Goal: Information Seeking & Learning: Learn about a topic

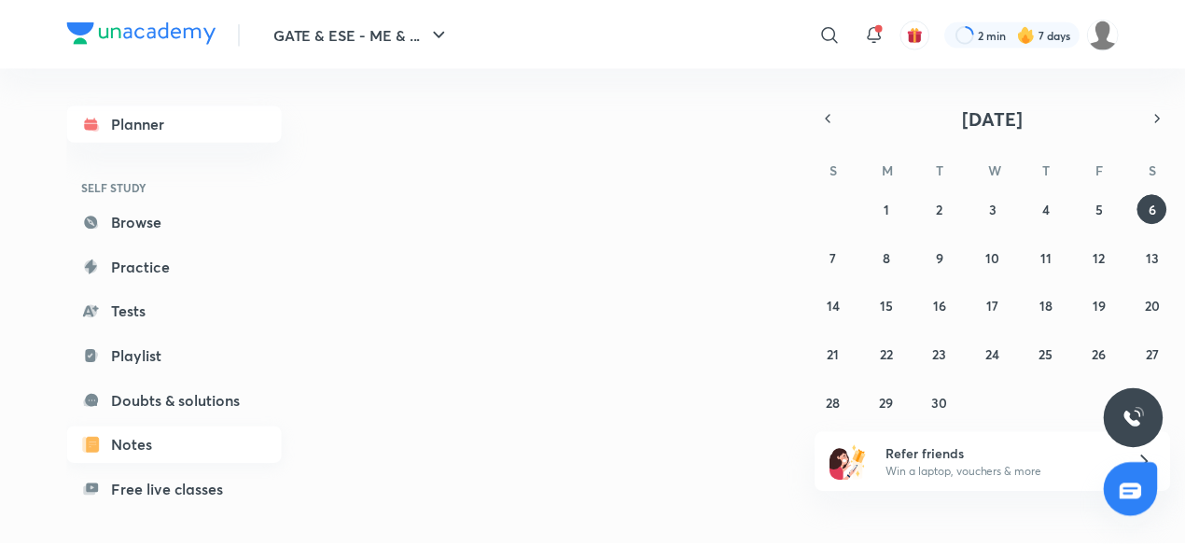
scroll to position [159, 0]
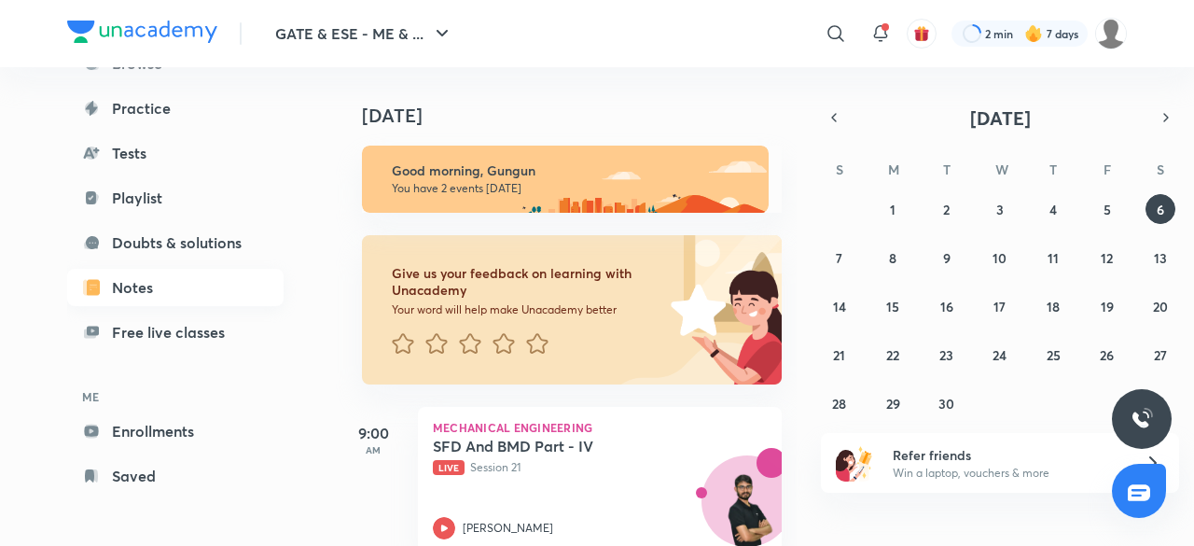
click at [130, 436] on link "Enrollments" at bounding box center [175, 430] width 216 height 37
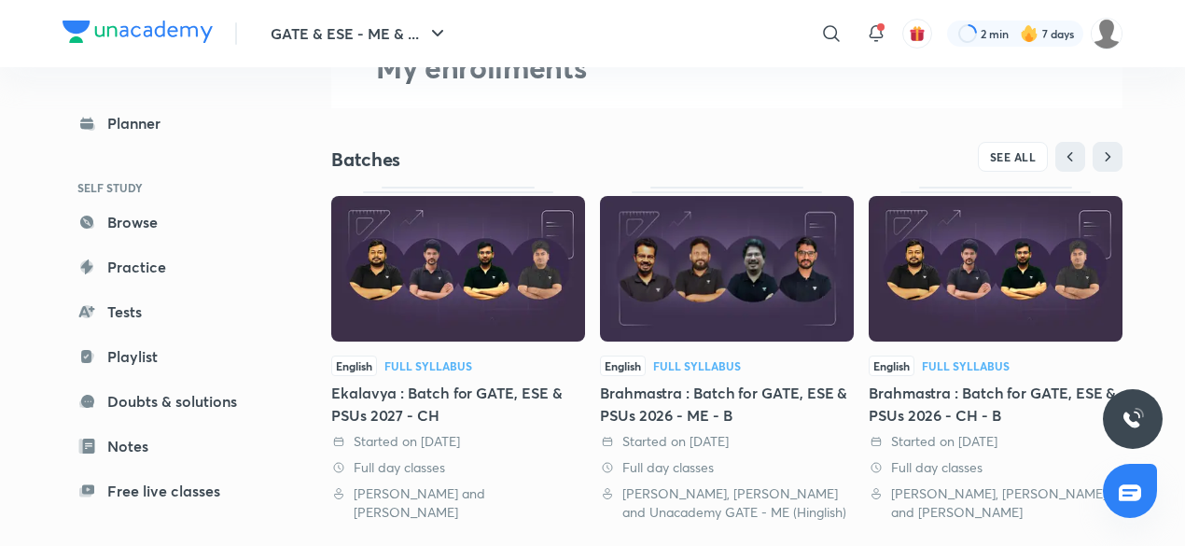
scroll to position [115, 0]
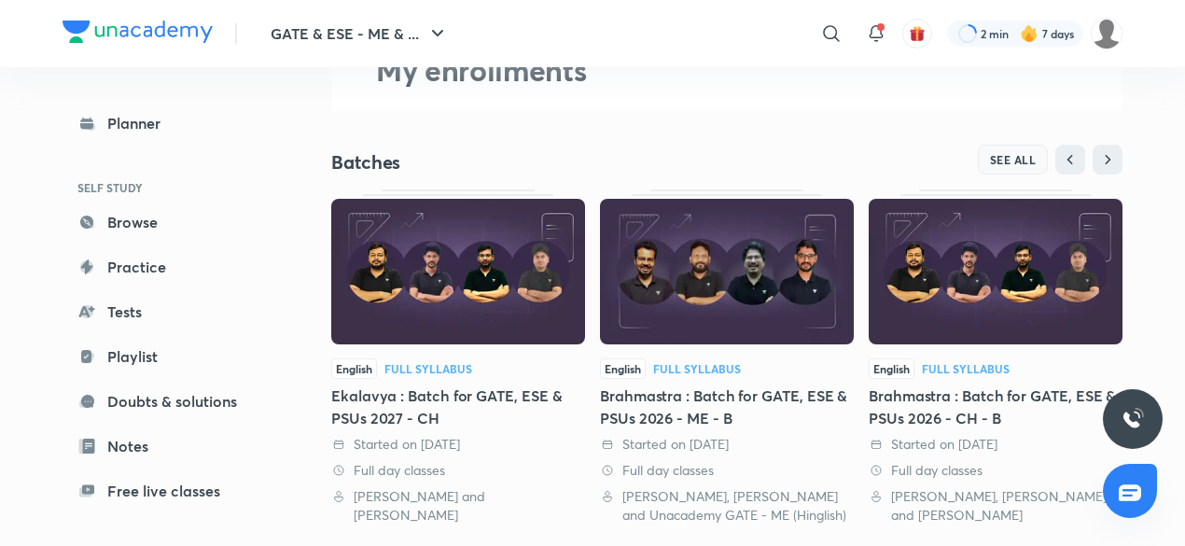
click at [1015, 159] on span "SEE ALL" at bounding box center [1013, 159] width 47 height 13
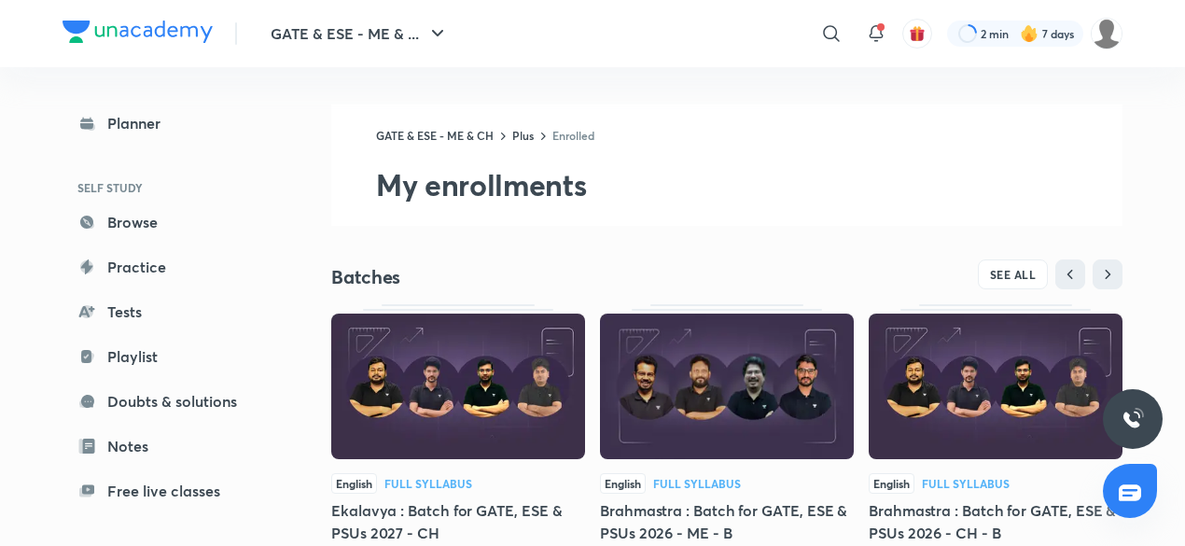
scroll to position [569, 0]
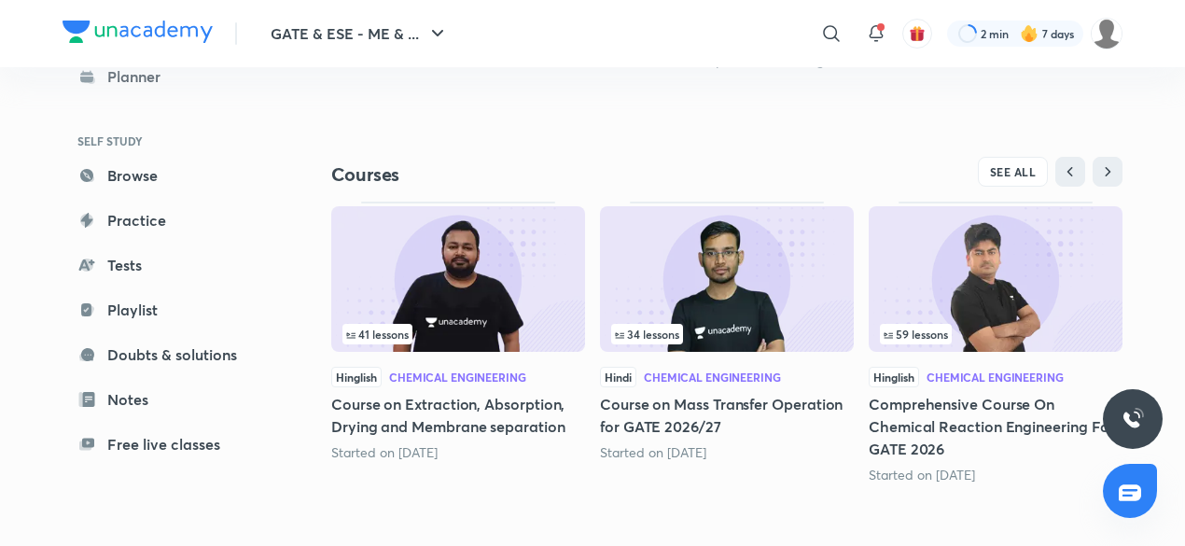
click at [410, 313] on img at bounding box center [458, 279] width 254 height 146
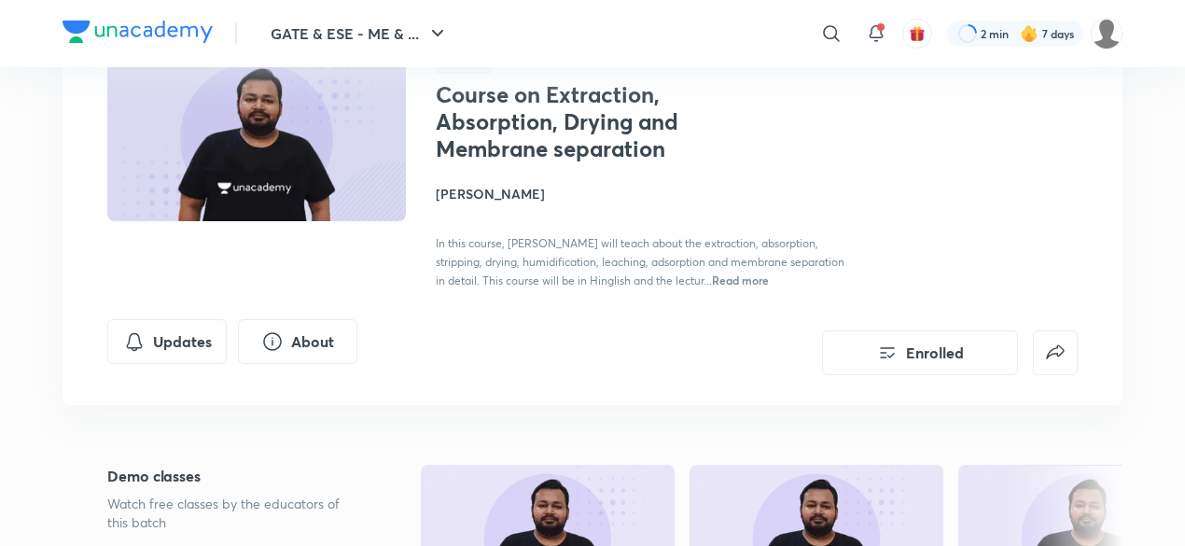
scroll to position [139, 0]
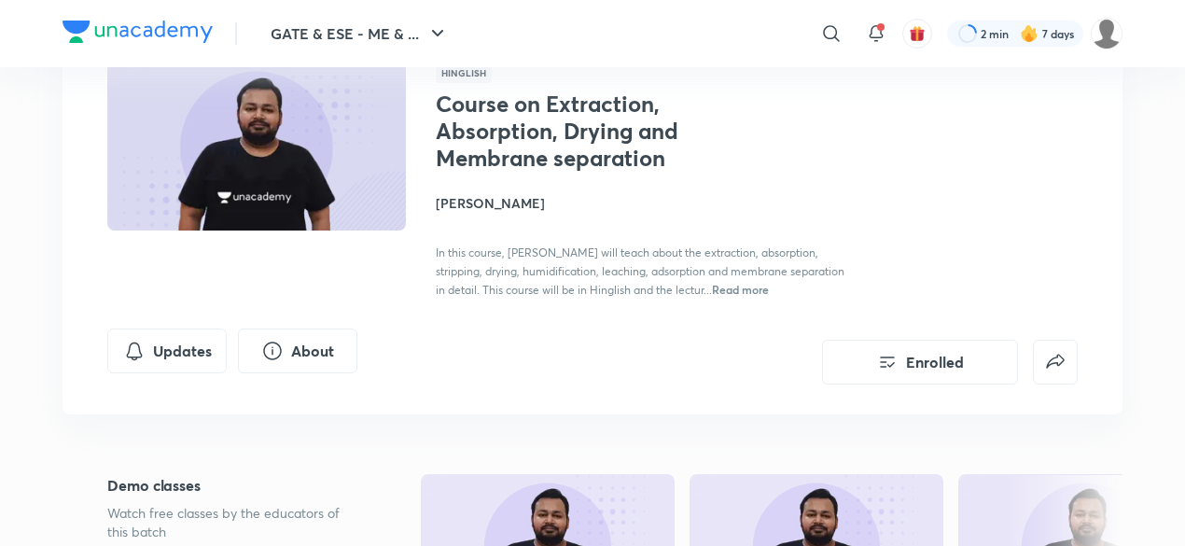
click at [712, 291] on span "Read more" at bounding box center [740, 289] width 57 height 15
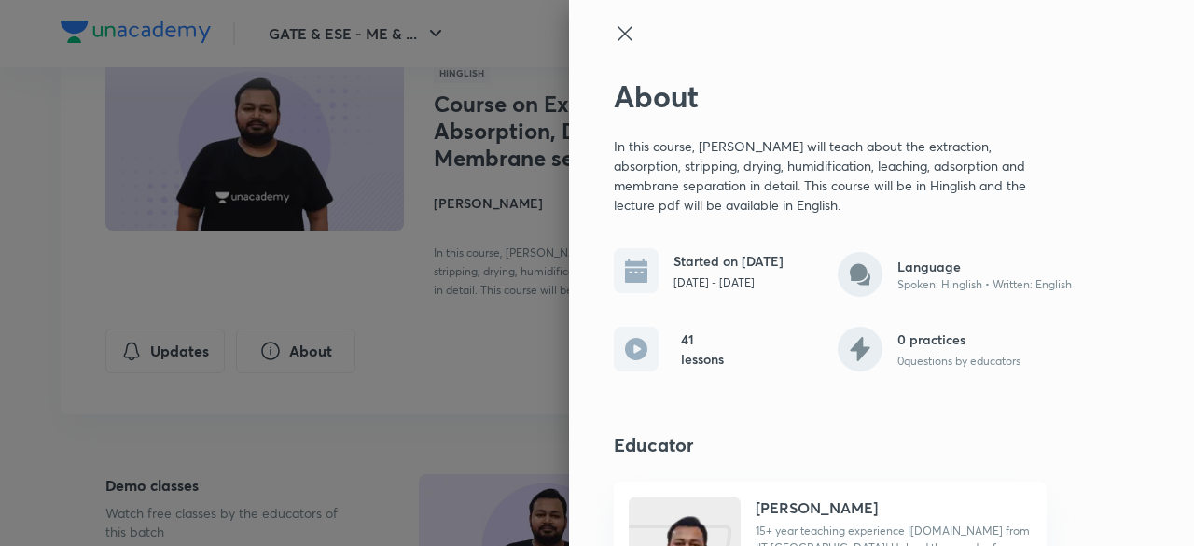
click at [617, 29] on icon at bounding box center [624, 33] width 14 height 14
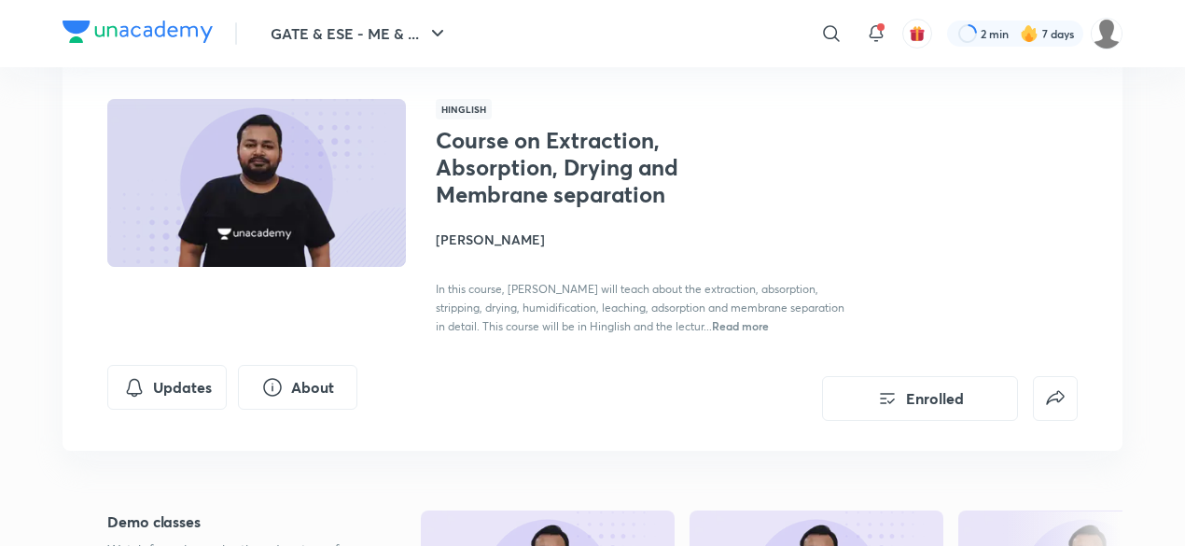
scroll to position [99, 0]
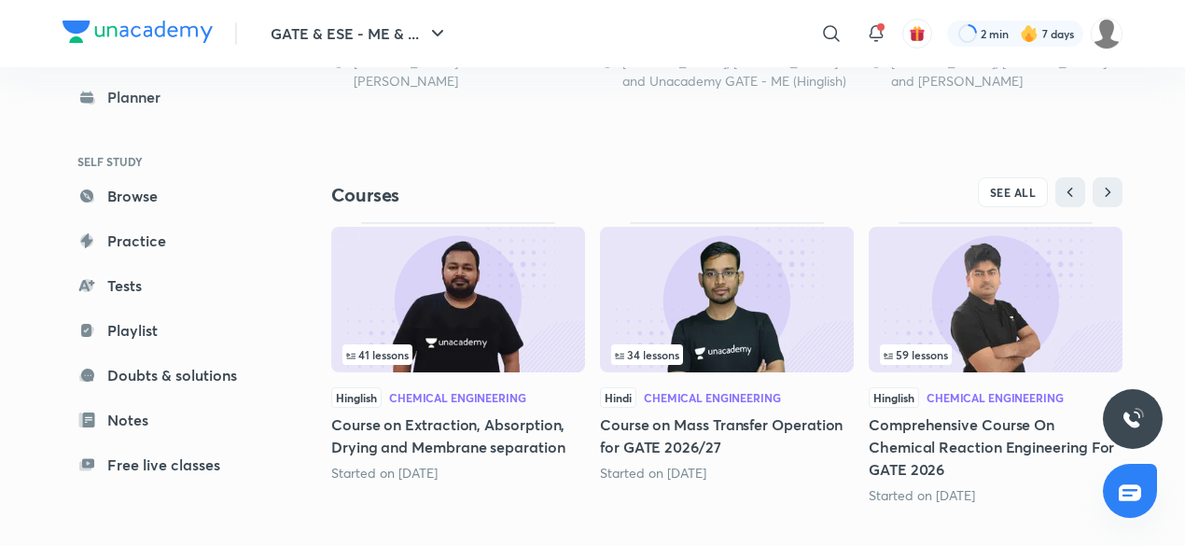
scroll to position [569, 0]
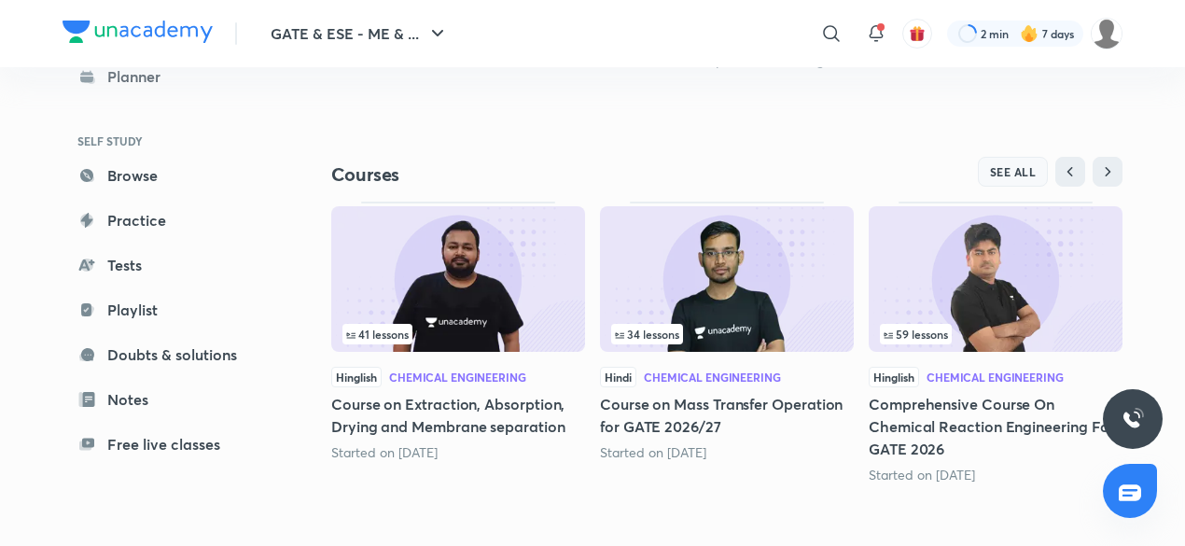
click at [1014, 169] on span "SEE ALL" at bounding box center [1013, 171] width 47 height 13
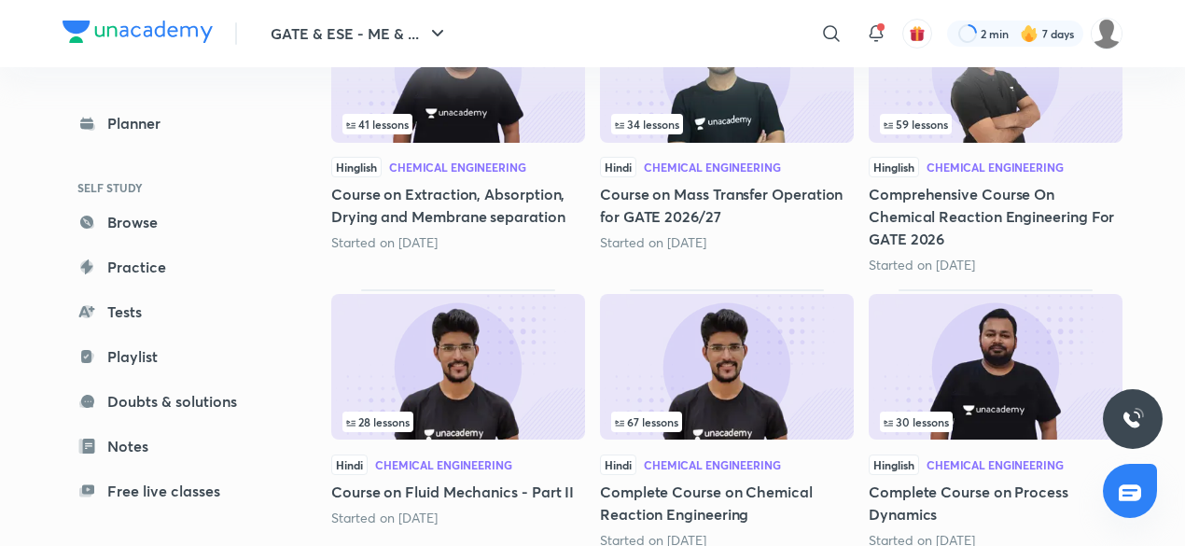
scroll to position [455, 0]
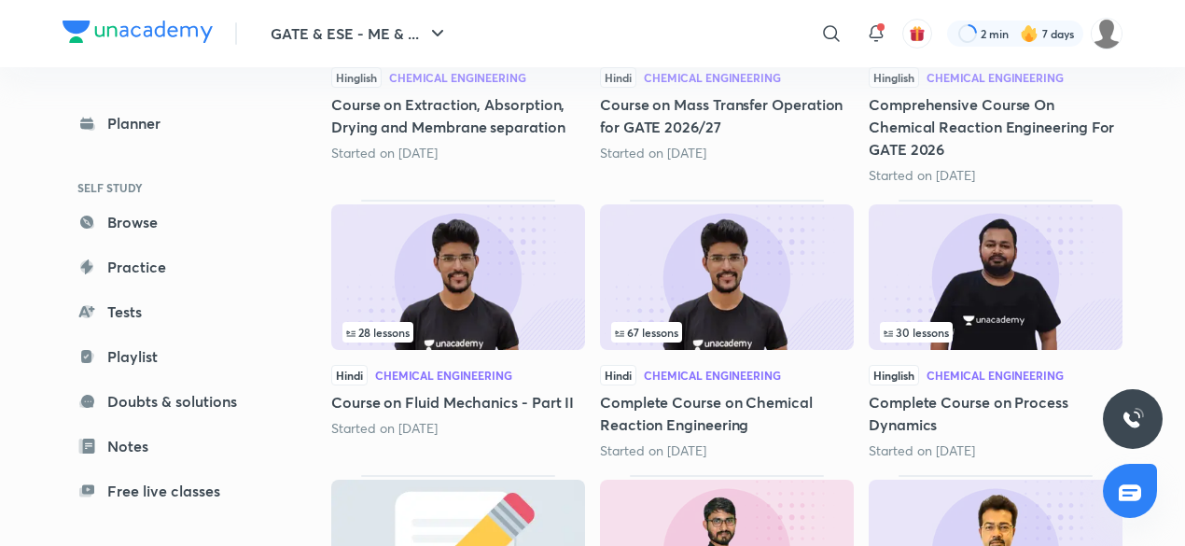
click at [970, 305] on img at bounding box center [995, 277] width 254 height 146
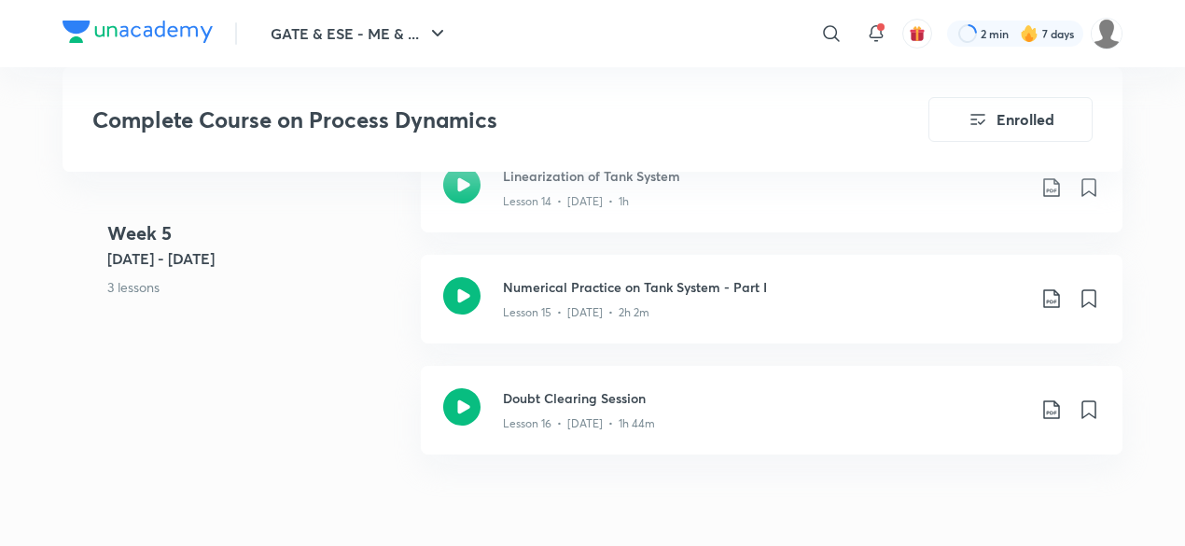
scroll to position [2897, 0]
click at [652, 306] on div "Lesson 15 • [DATE] • 2h 2m" at bounding box center [764, 308] width 522 height 24
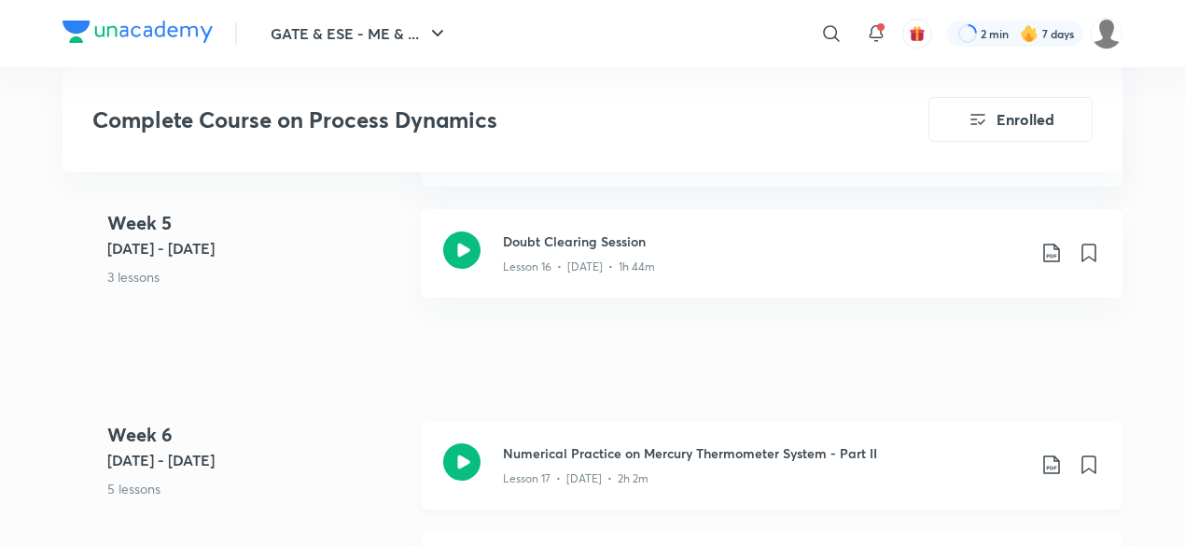
scroll to position [2936, 0]
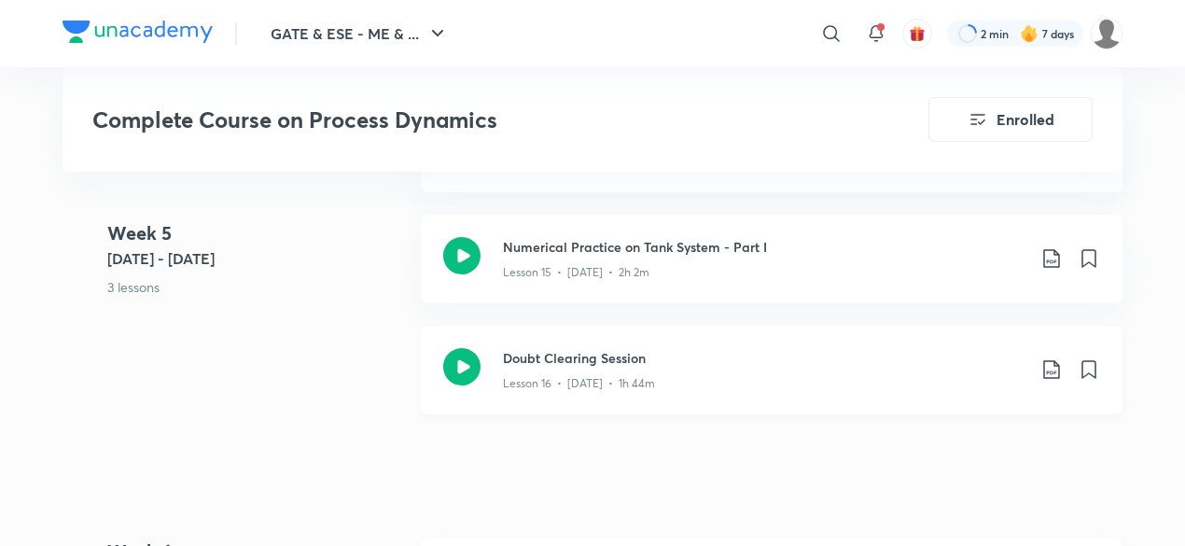
click at [665, 372] on div "Lesson 16 • [DATE] • 1h 44m" at bounding box center [764, 379] width 522 height 24
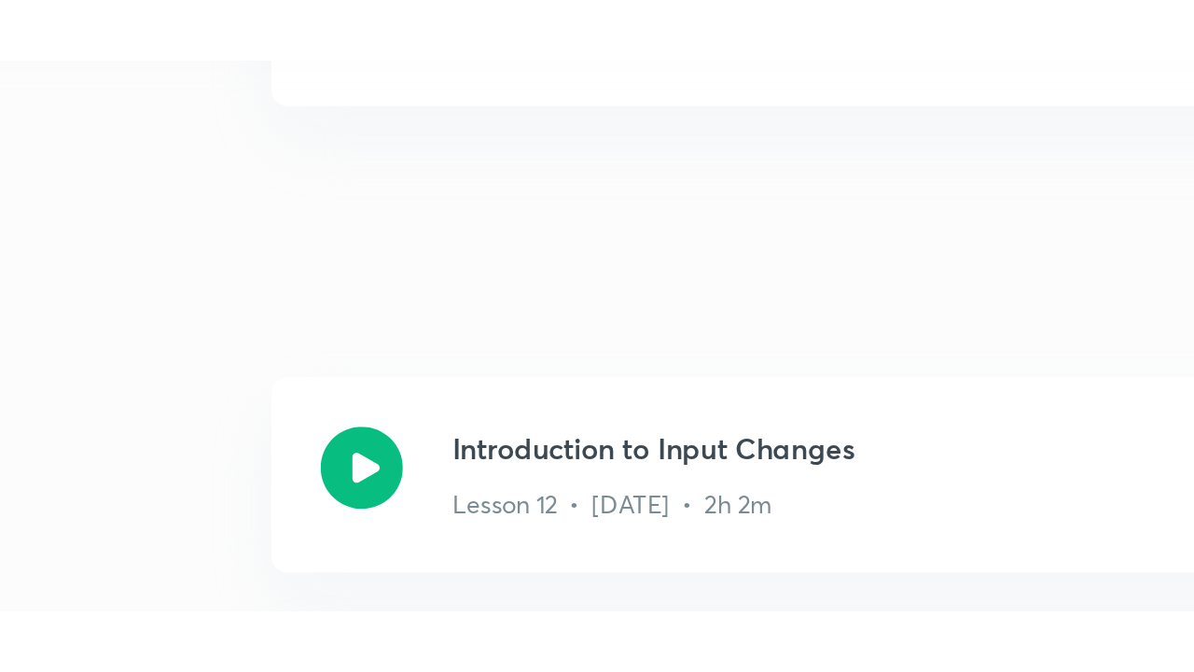
scroll to position [2373, 0]
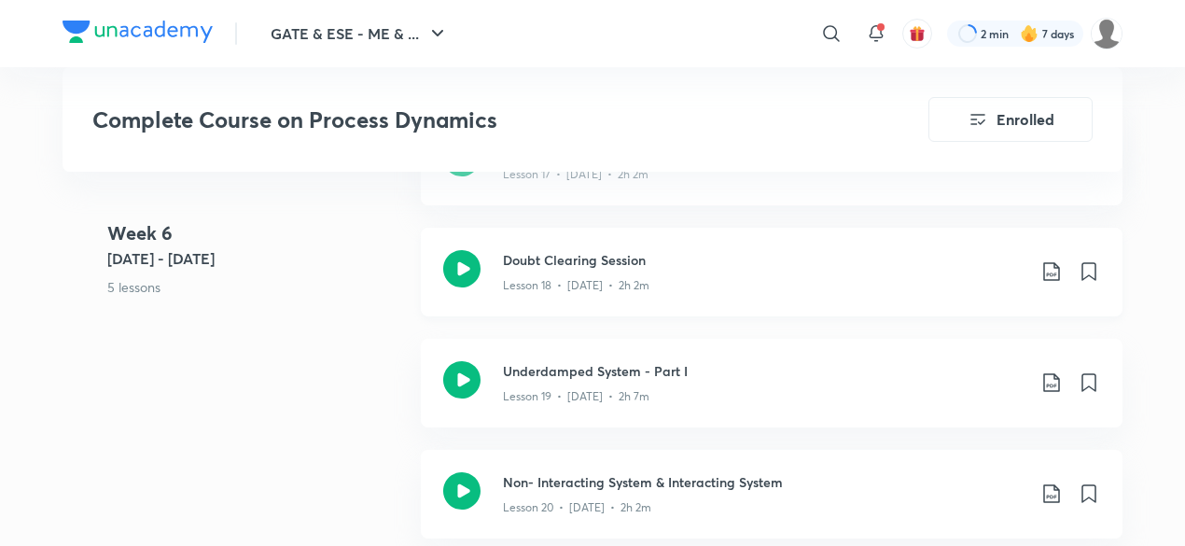
scroll to position [3358, 0]
click at [601, 254] on h3 "Doubt Clearing Session" at bounding box center [764, 259] width 522 height 20
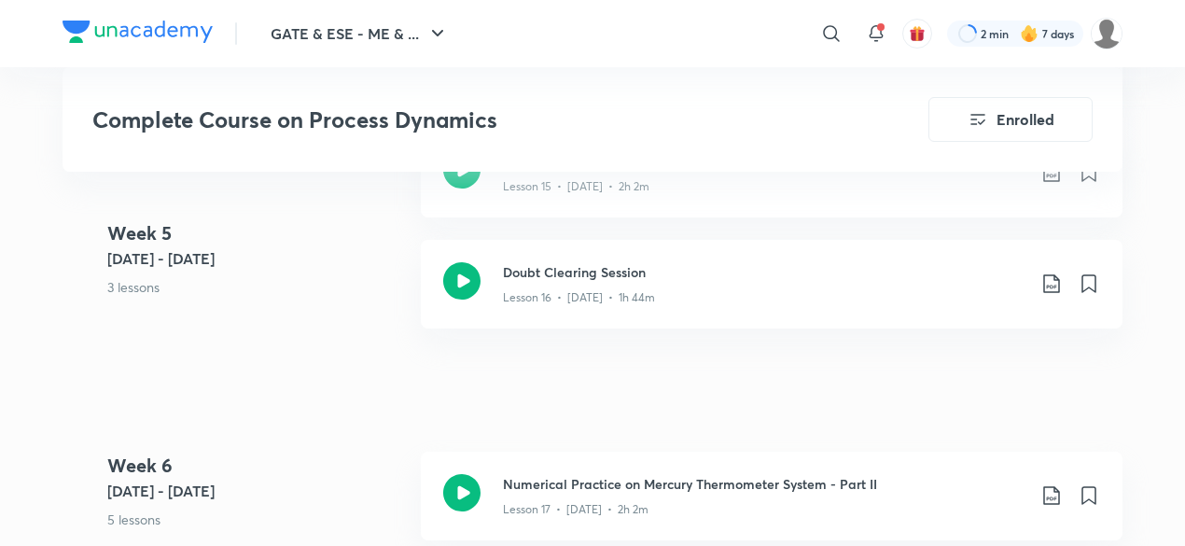
scroll to position [3020, 0]
click at [619, 269] on h3 "Doubt Clearing Session" at bounding box center [764, 274] width 522 height 20
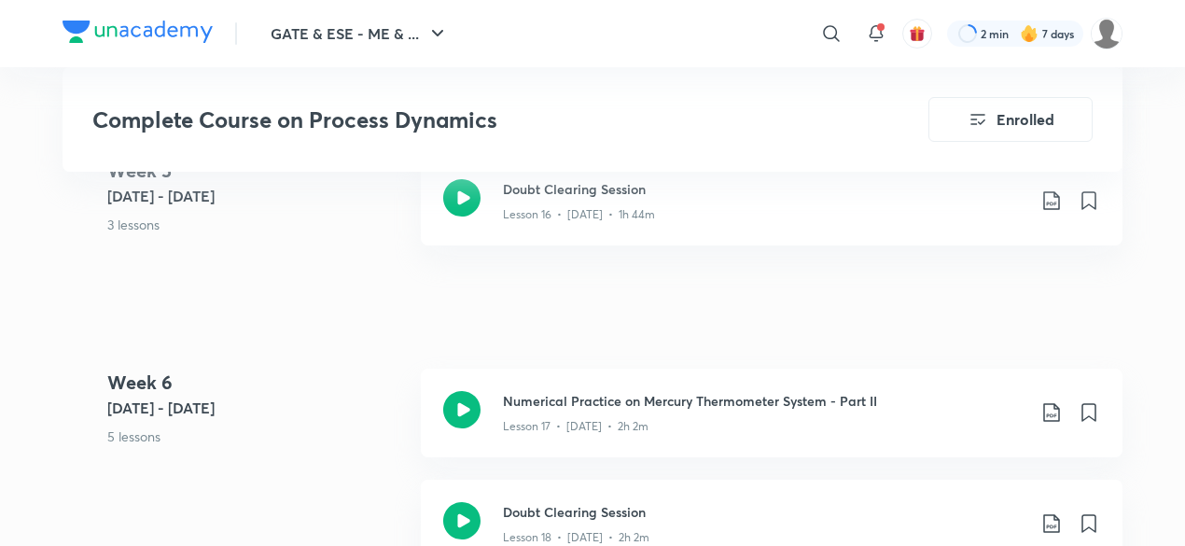
scroll to position [3110, 0]
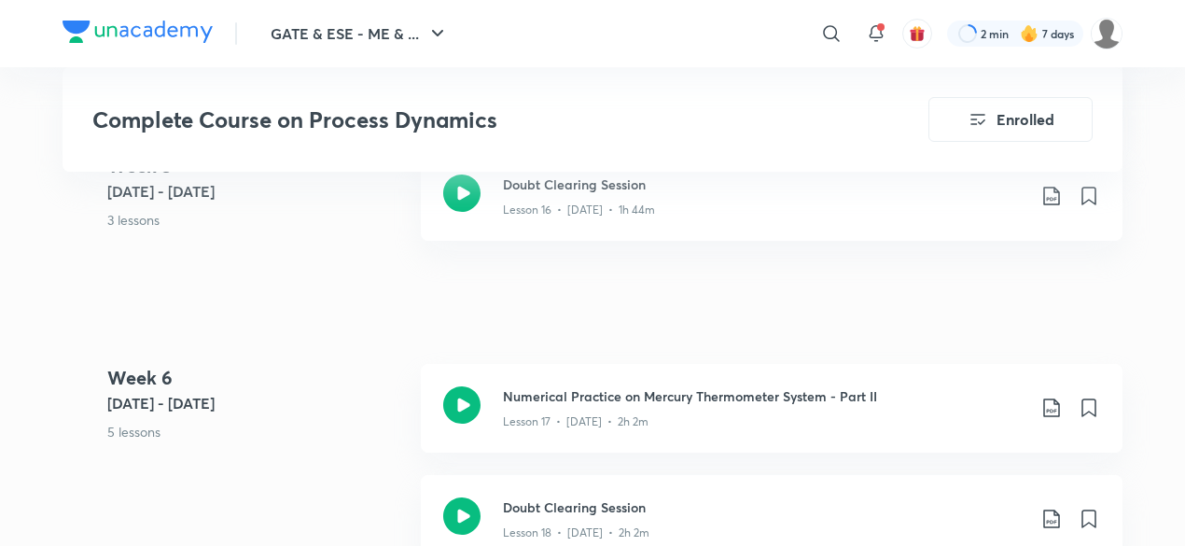
click at [1148, 343] on div "GATE & ESE - ME & ... ​ 2 min 7 days Complete Course on Process Dynamics Enroll…" at bounding box center [592, 74] width 1185 height 6368
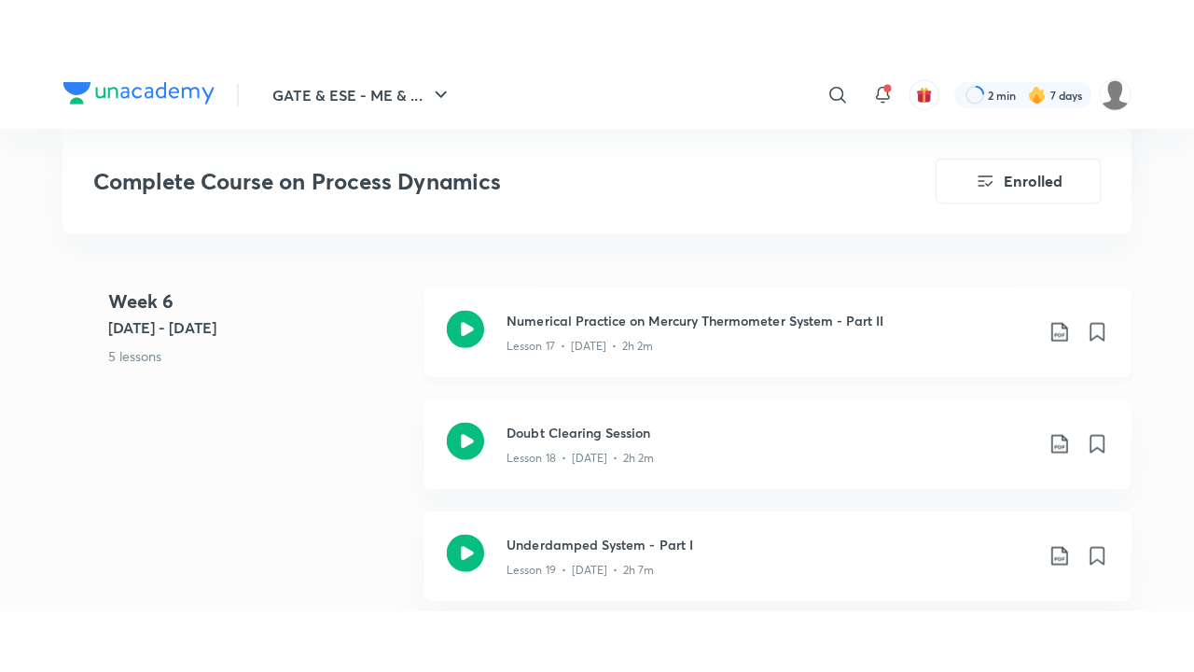
scroll to position [3240, 0]
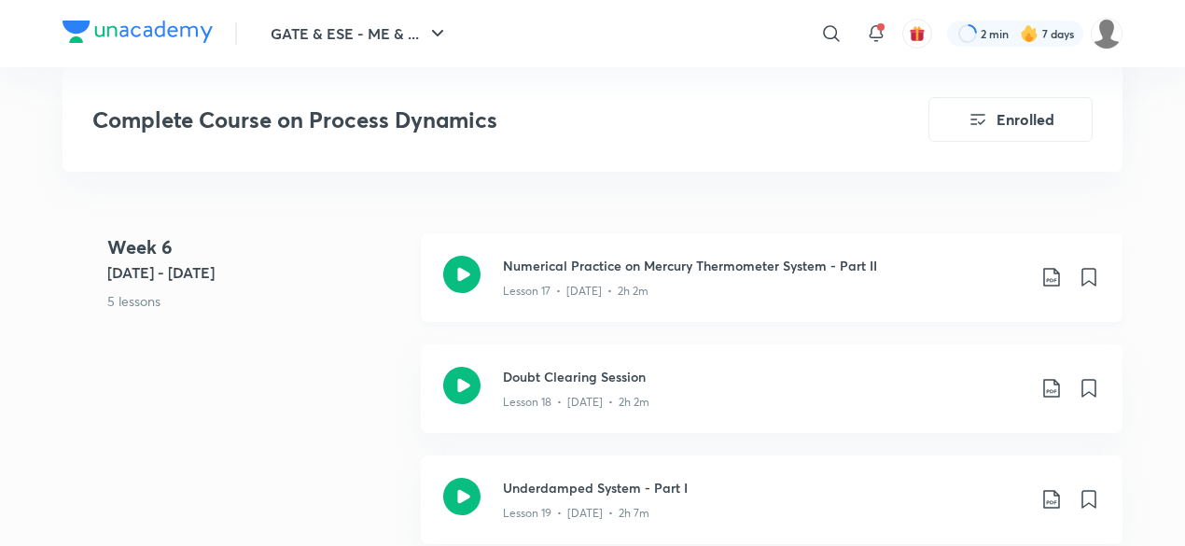
click at [785, 306] on div "Numerical Practice on Mercury Thermometer System - Part II Lesson 17 • [DATE] •…" at bounding box center [771, 277] width 701 height 89
